Goal: Use online tool/utility: Utilize a website feature to perform a specific function

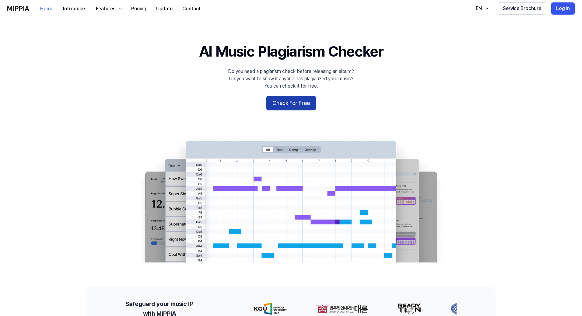
click at [304, 102] on button "Check For Free" at bounding box center [291, 103] width 50 height 15
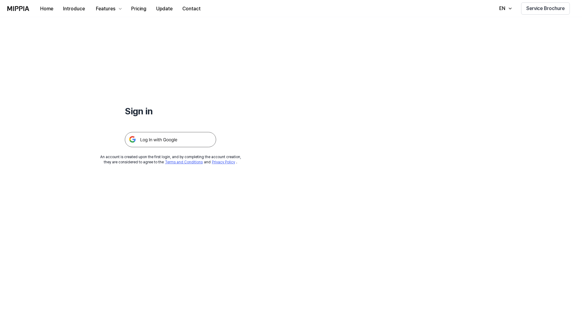
click at [184, 139] on img at bounding box center [170, 139] width 91 height 15
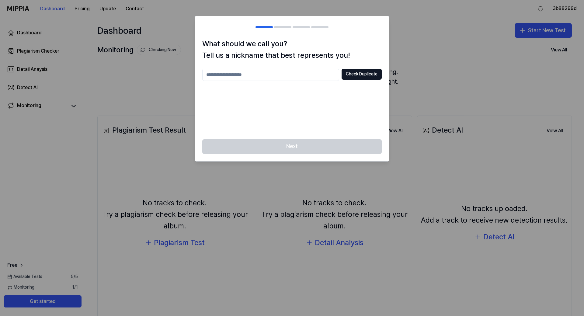
click at [294, 76] on input "text" at bounding box center [270, 75] width 137 height 12
type input "***"
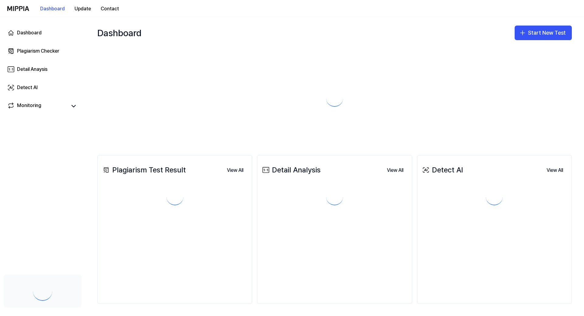
click at [265, 79] on div at bounding box center [334, 93] width 475 height 87
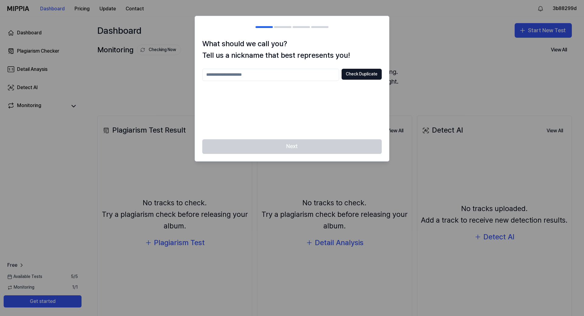
click at [254, 75] on input "text" at bounding box center [270, 75] width 137 height 12
type input "**********"
click at [365, 75] on button "Check Duplicate" at bounding box center [362, 74] width 40 height 11
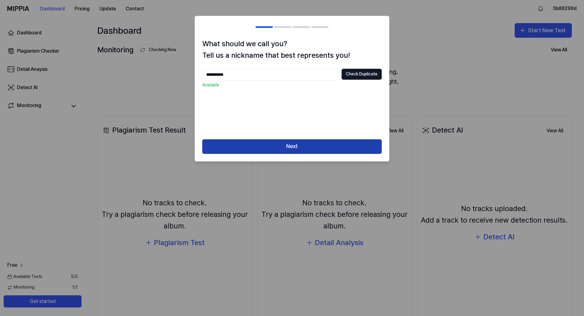
click at [313, 144] on button "Next" at bounding box center [292, 146] width 180 height 15
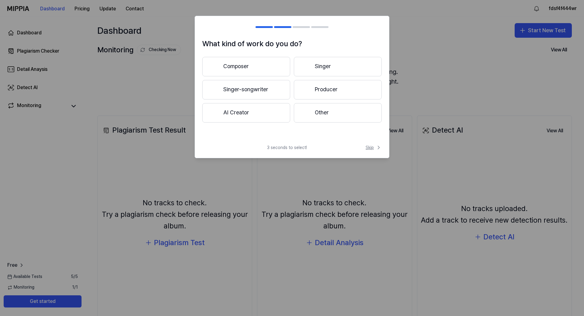
click at [374, 149] on span "Skip" at bounding box center [374, 148] width 16 height 6
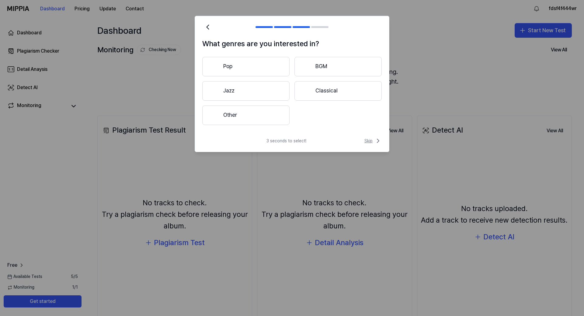
click at [372, 142] on span "Skip" at bounding box center [373, 140] width 17 height 7
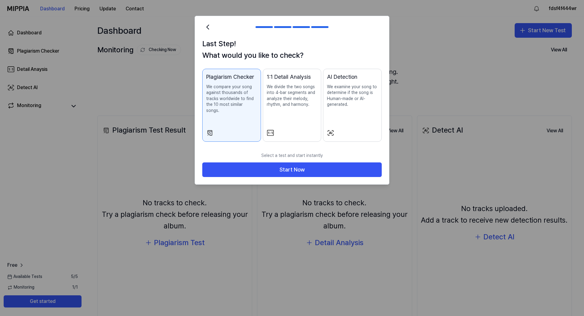
click at [350, 104] on p "We examine your song to determine if the song is Human-made or AI-generated." at bounding box center [352, 96] width 51 height 24
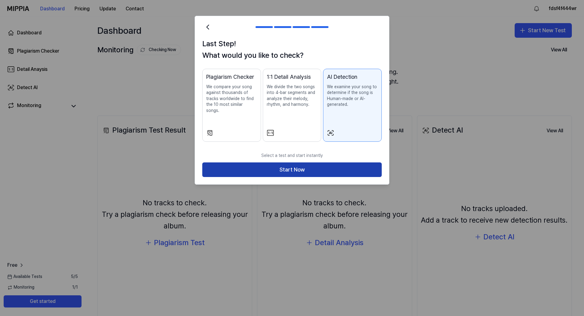
click at [307, 163] on button "Start Now" at bounding box center [292, 170] width 180 height 15
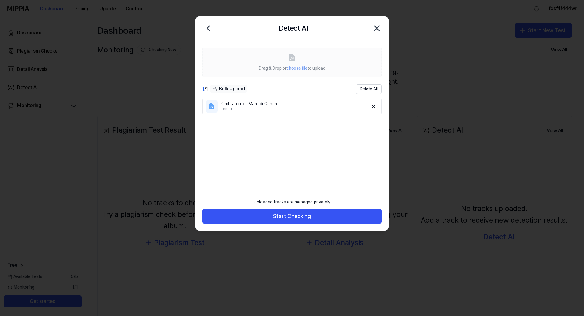
click at [313, 228] on div "Uploaded tracks are managed privately Start Checking" at bounding box center [292, 213] width 194 height 35
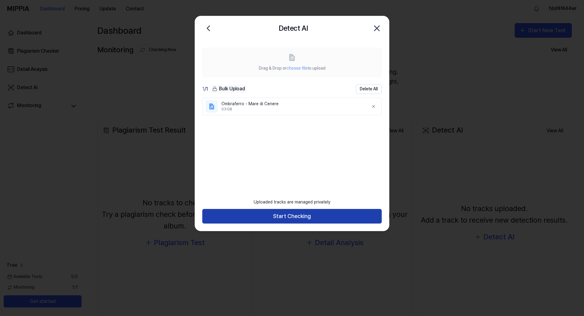
click at [317, 220] on button "Start Checking" at bounding box center [292, 216] width 180 height 15
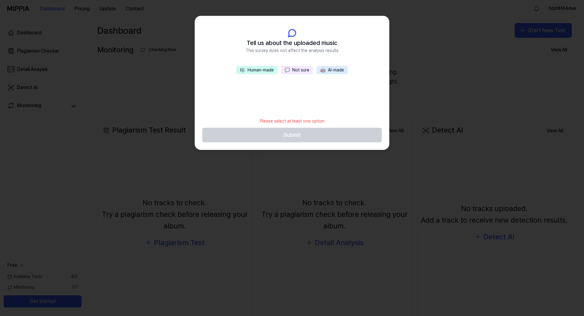
click at [302, 71] on button "💬 Not sure" at bounding box center [297, 70] width 32 height 9
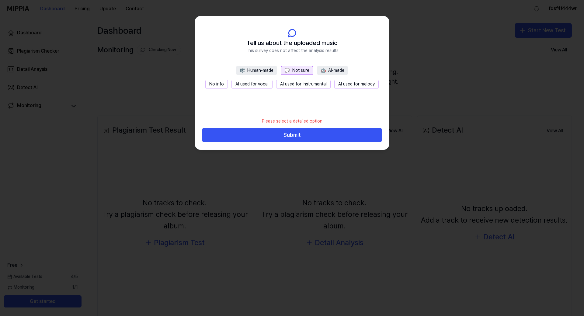
click at [222, 84] on button "No info" at bounding box center [216, 84] width 23 height 9
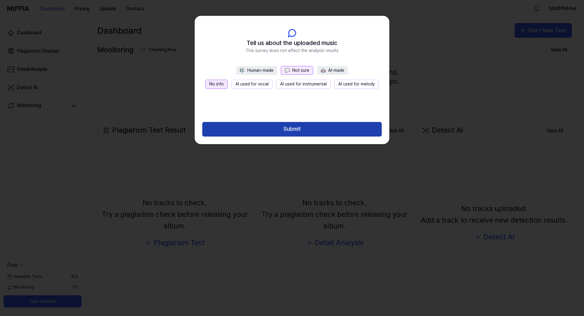
click at [305, 135] on button "Submit" at bounding box center [292, 129] width 180 height 15
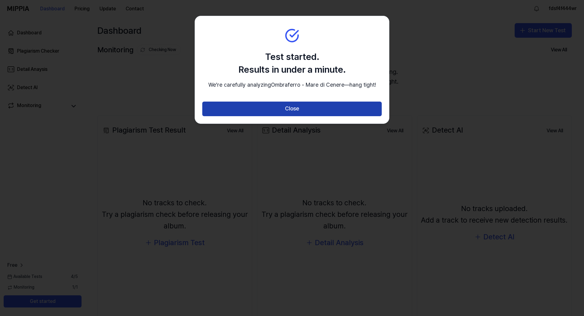
click at [303, 116] on button "Close" at bounding box center [292, 109] width 180 height 15
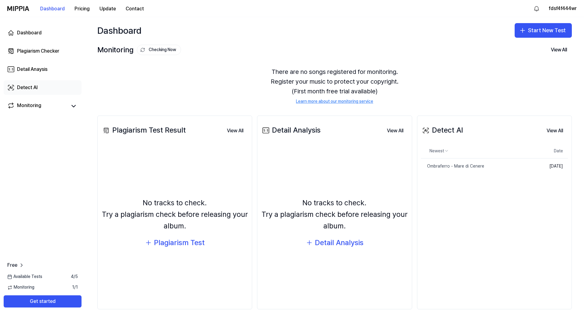
click at [42, 88] on link "Detect AI" at bounding box center [43, 87] width 78 height 15
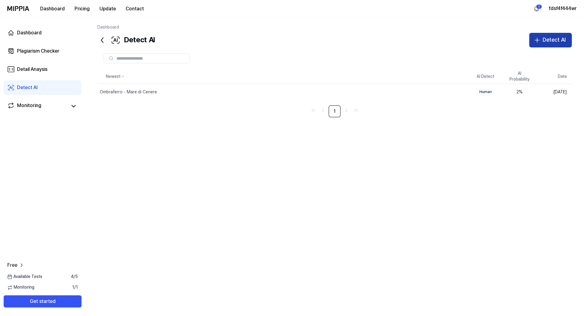
click at [547, 39] on div "Detect AI" at bounding box center [554, 40] width 23 height 9
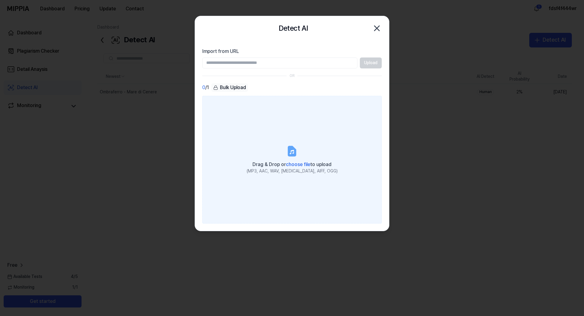
click at [287, 167] on span "choose file" at bounding box center [298, 165] width 24 height 6
click at [0, 0] on input "Drag & Drop or choose file to upload (MP3, AAC, WAV, FLAC, AIFF, OGG)" at bounding box center [0, 0] width 0 height 0
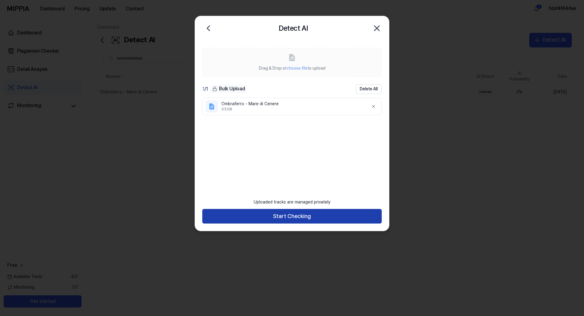
click at [320, 219] on button "Start Checking" at bounding box center [292, 216] width 180 height 15
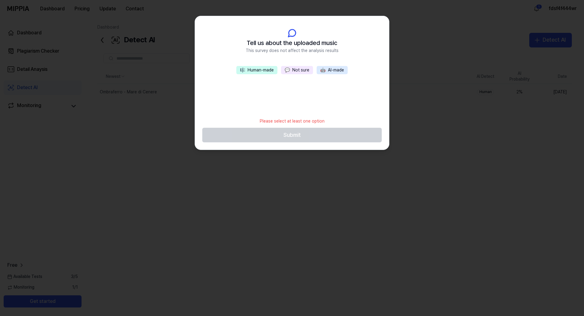
click at [300, 71] on button "💬 Not sure" at bounding box center [297, 70] width 32 height 9
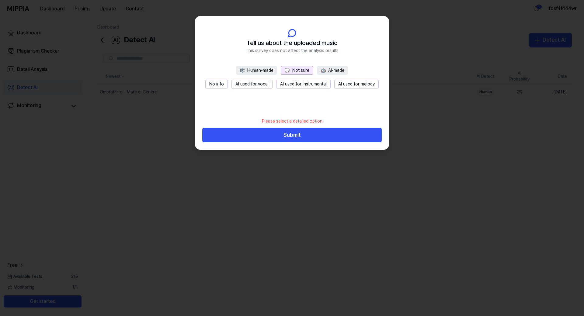
click at [225, 87] on button "No info" at bounding box center [216, 84] width 23 height 9
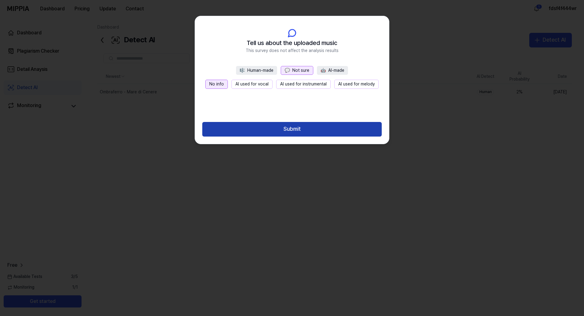
click at [296, 134] on button "Submit" at bounding box center [292, 129] width 180 height 15
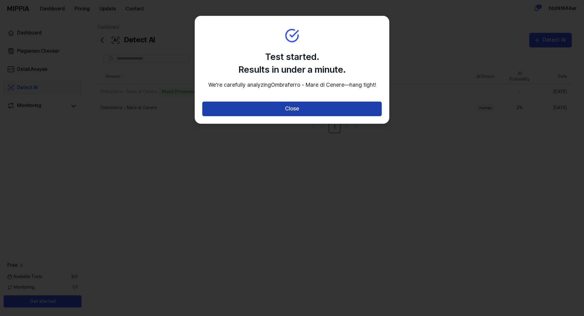
click at [307, 114] on button "Close" at bounding box center [292, 109] width 180 height 15
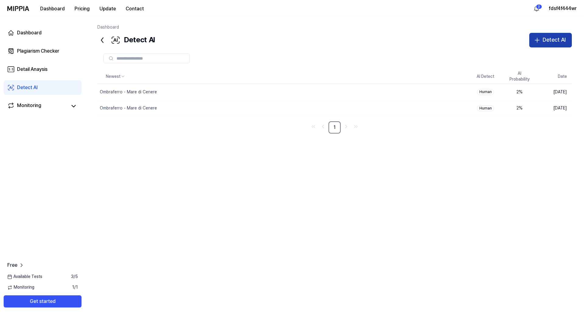
click at [546, 40] on div "Detect AI" at bounding box center [554, 40] width 23 height 9
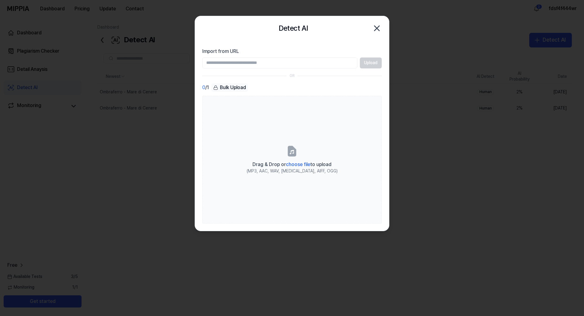
click at [328, 61] on input "Import from URL" at bounding box center [279, 63] width 155 height 11
click at [361, 59] on div "Upload" at bounding box center [292, 63] width 180 height 11
click at [337, 65] on input "Import from URL" at bounding box center [279, 63] width 155 height 11
click at [334, 79] on section "Import from URL Upload OR 0 / 1 Bulk Upload Drag & Drop or choose file to uploa…" at bounding box center [292, 135] width 194 height 191
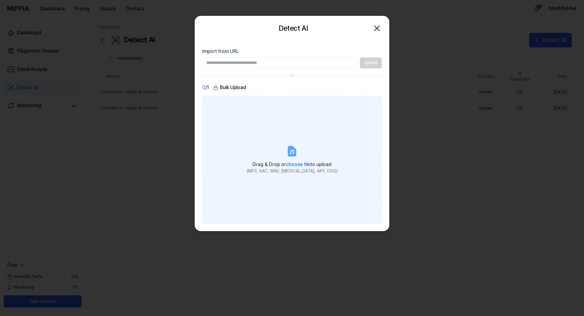
click at [292, 163] on span "choose file" at bounding box center [298, 165] width 24 height 6
click at [0, 0] on input "Drag & Drop or choose file to upload (MP3, AAC, WAV, FLAC, AIFF, OGG)" at bounding box center [0, 0] width 0 height 0
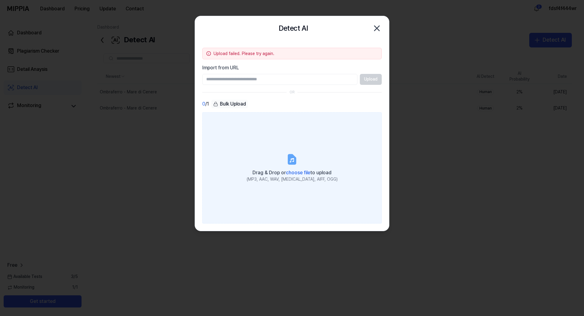
click at [294, 171] on span "choose file" at bounding box center [298, 173] width 24 height 6
click at [0, 0] on input "Drag & Drop or choose file to upload (MP3, AAC, WAV, FLAC, AIFF, OGG)" at bounding box center [0, 0] width 0 height 0
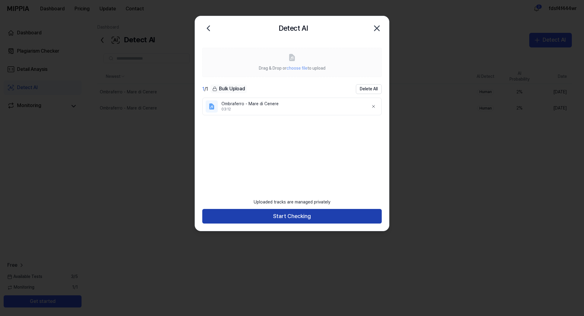
click at [318, 215] on button "Start Checking" at bounding box center [292, 216] width 180 height 15
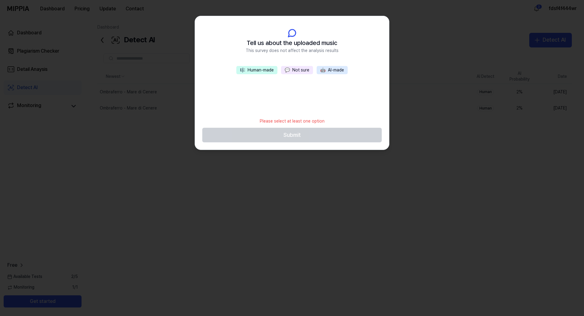
click at [298, 73] on button "💬 Not sure" at bounding box center [297, 70] width 32 height 9
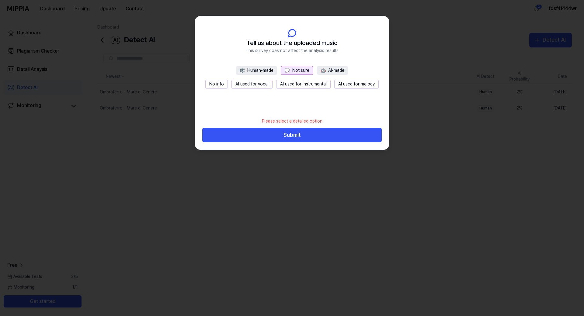
click at [219, 84] on button "No info" at bounding box center [216, 84] width 23 height 9
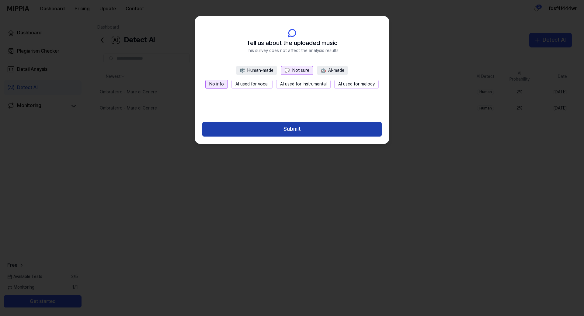
click at [278, 133] on button "Submit" at bounding box center [292, 129] width 180 height 15
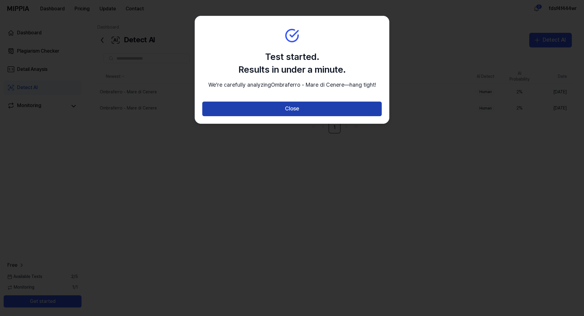
click at [287, 116] on button "Close" at bounding box center [292, 109] width 180 height 15
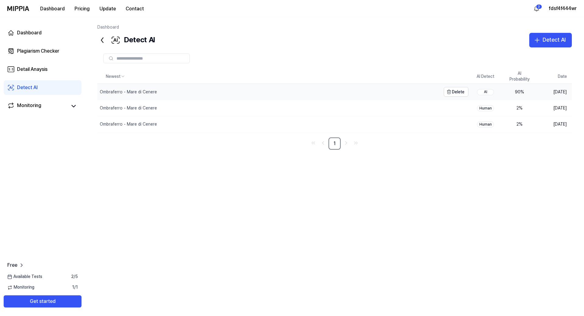
drag, startPoint x: 525, startPoint y: 91, endPoint x: 290, endPoint y: 99, distance: 235.1
click at [291, 98] on tr "Ombraferro - Mare di Cenere Delete AI 90 % Oct 15, 2025" at bounding box center [334, 92] width 475 height 16
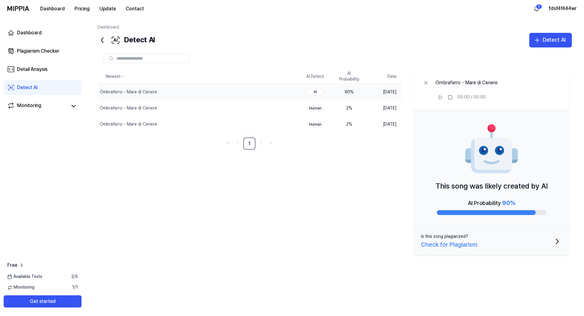
click at [359, 175] on div "Newest AI Detect AI Probability Date Ombraferro - Mare di Cenere Delete AI 90 %…" at bounding box center [334, 171] width 475 height 205
